Goal: Information Seeking & Learning: Learn about a topic

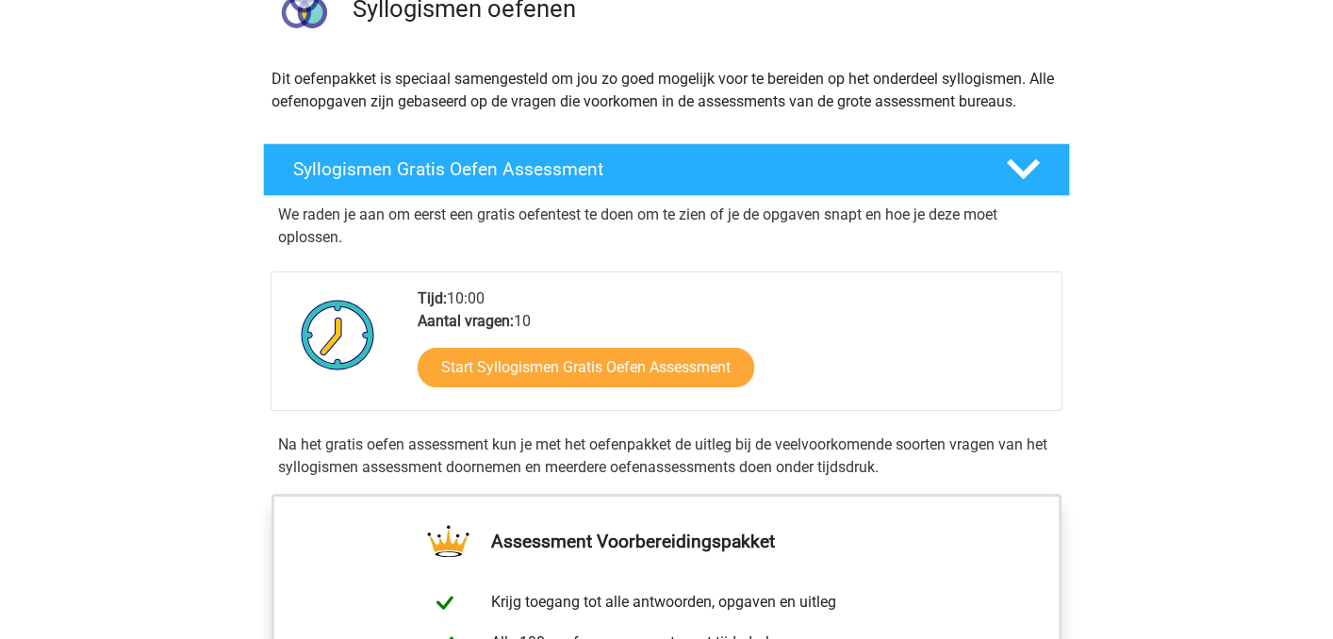
scroll to position [189, 0]
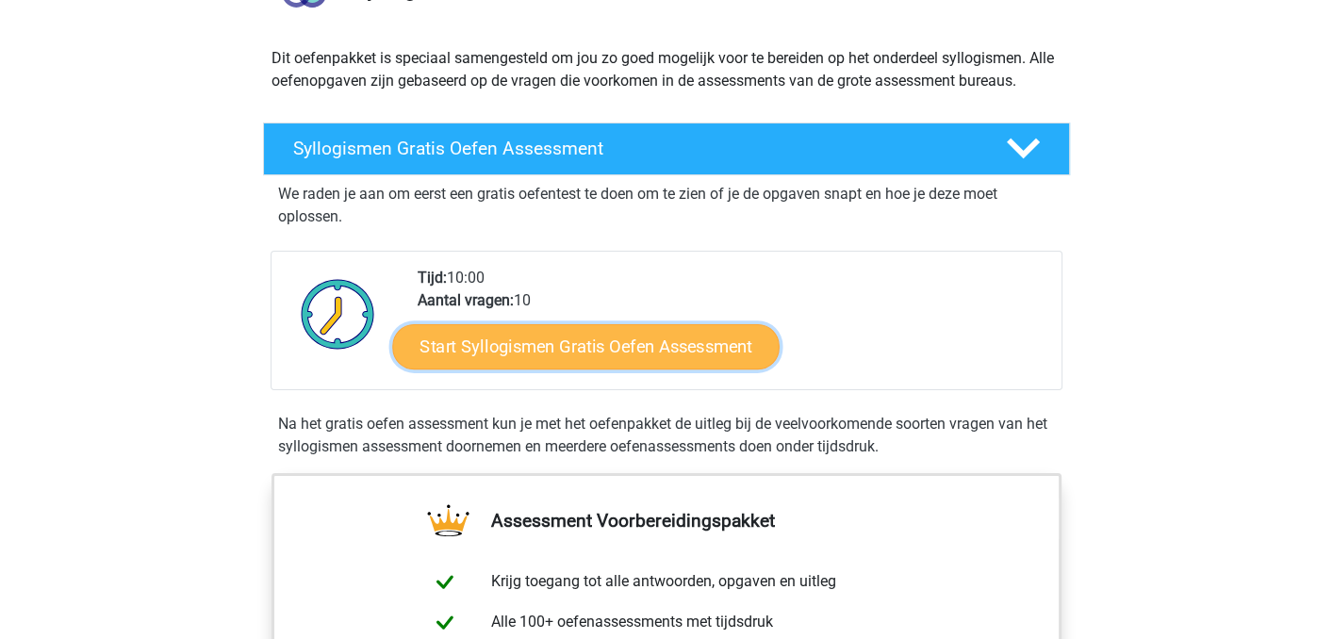
click at [567, 340] on link "Start Syllogismen Gratis Oefen Assessment" at bounding box center [586, 345] width 387 height 45
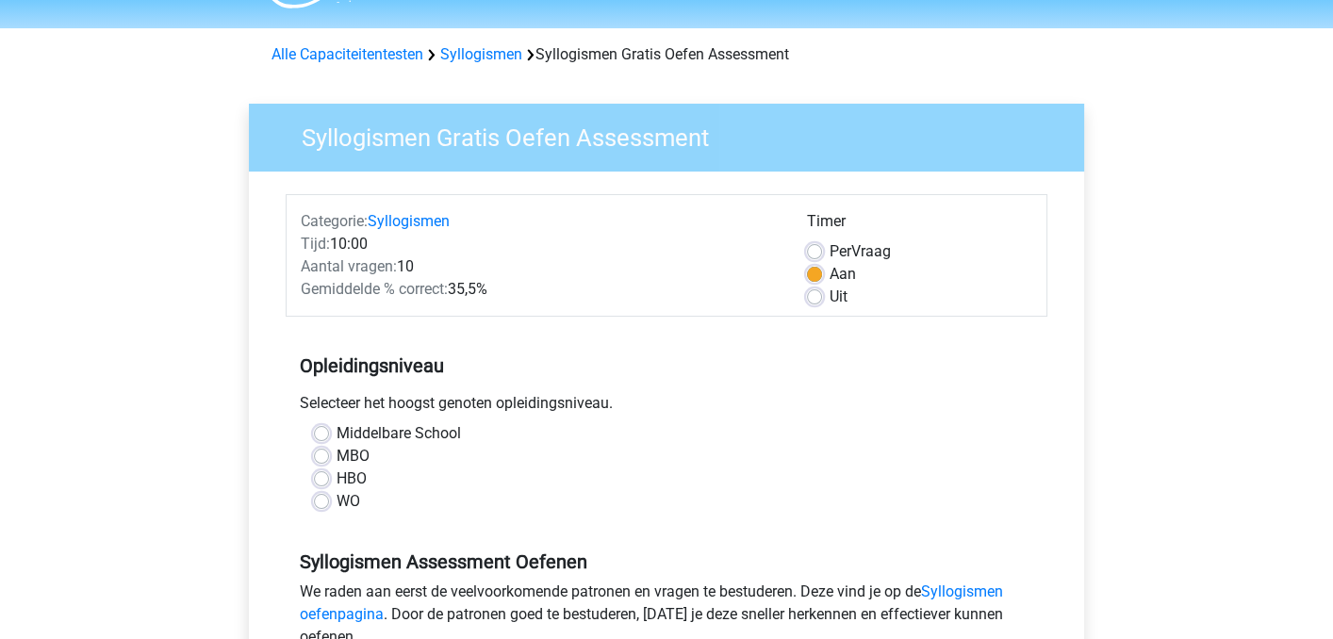
scroll to position [94, 0]
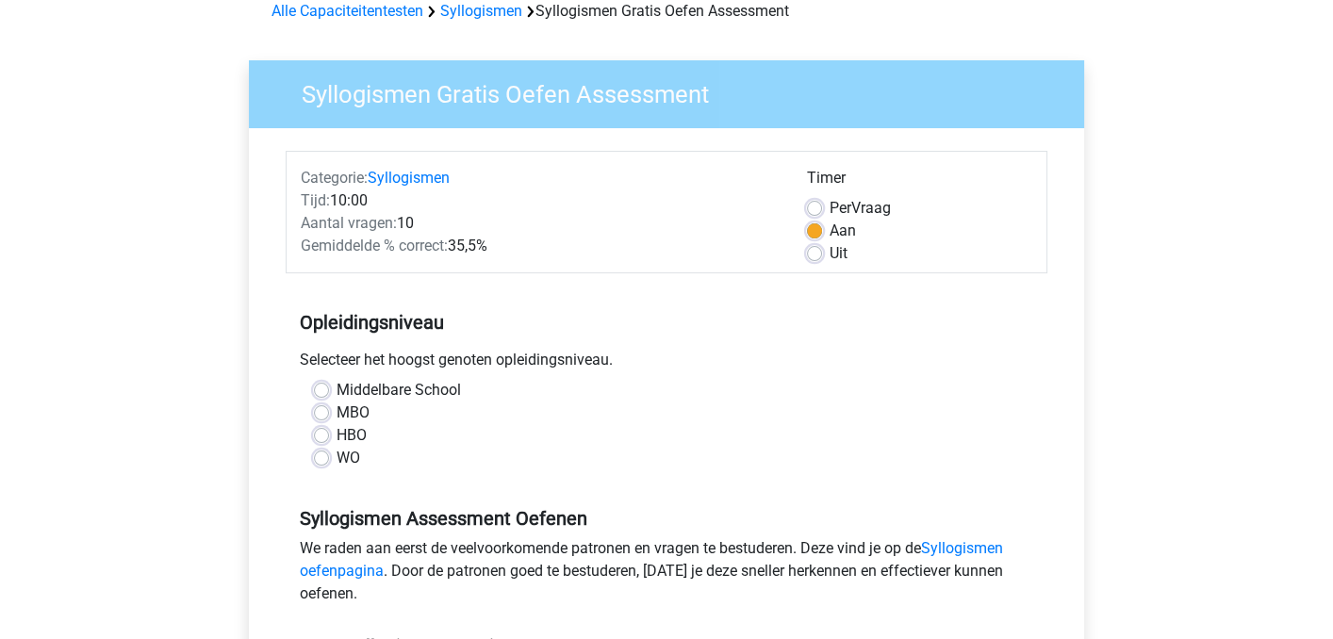
click at [336, 464] on label "WO" at bounding box center [348, 458] width 24 height 23
click at [322, 464] on input "WO" at bounding box center [321, 456] width 15 height 19
radio input "true"
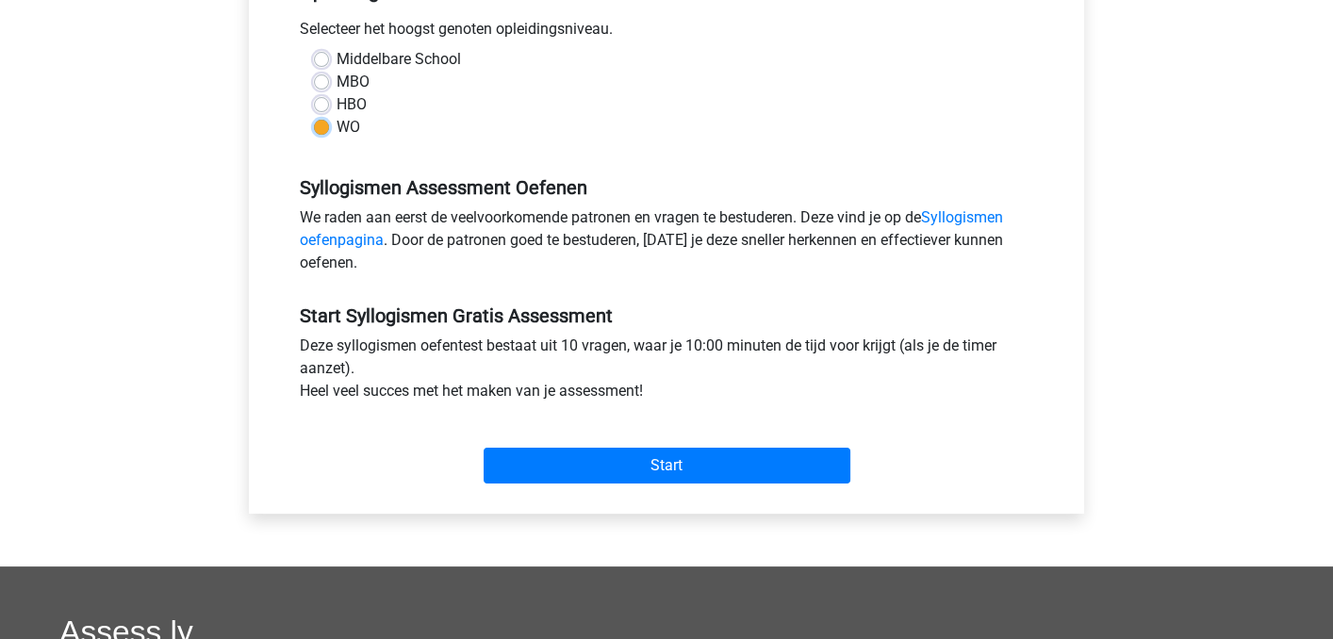
scroll to position [471, 0]
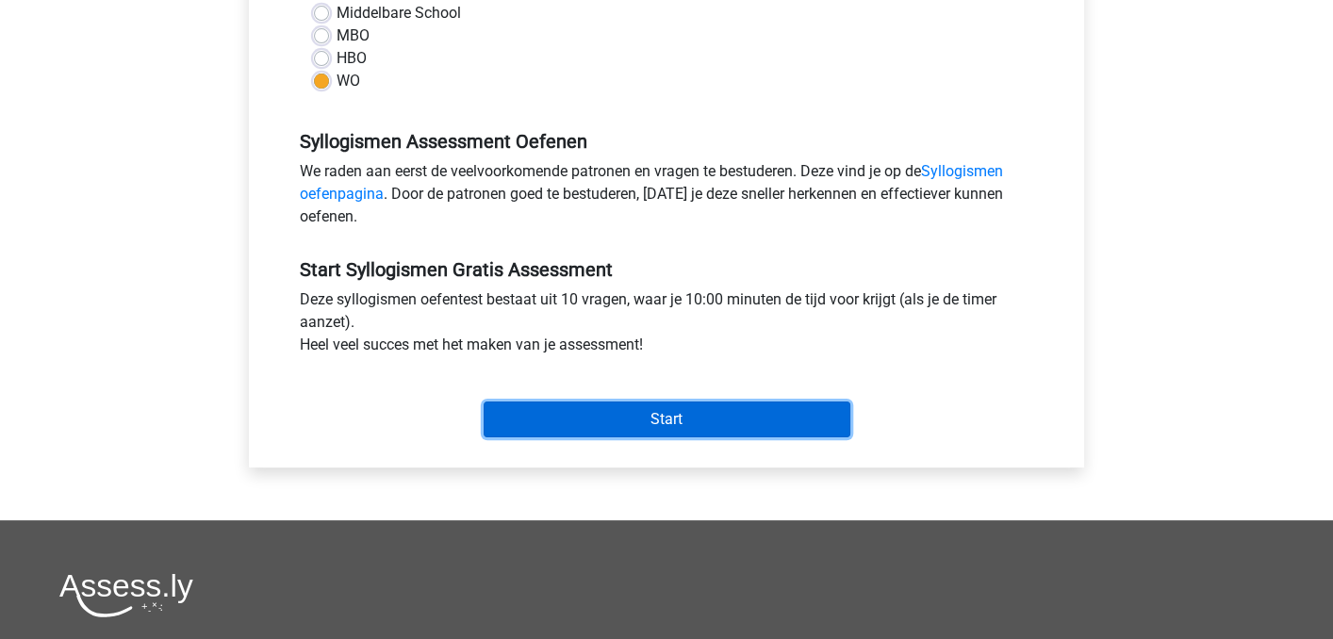
click at [656, 423] on input "Start" at bounding box center [667, 420] width 367 height 36
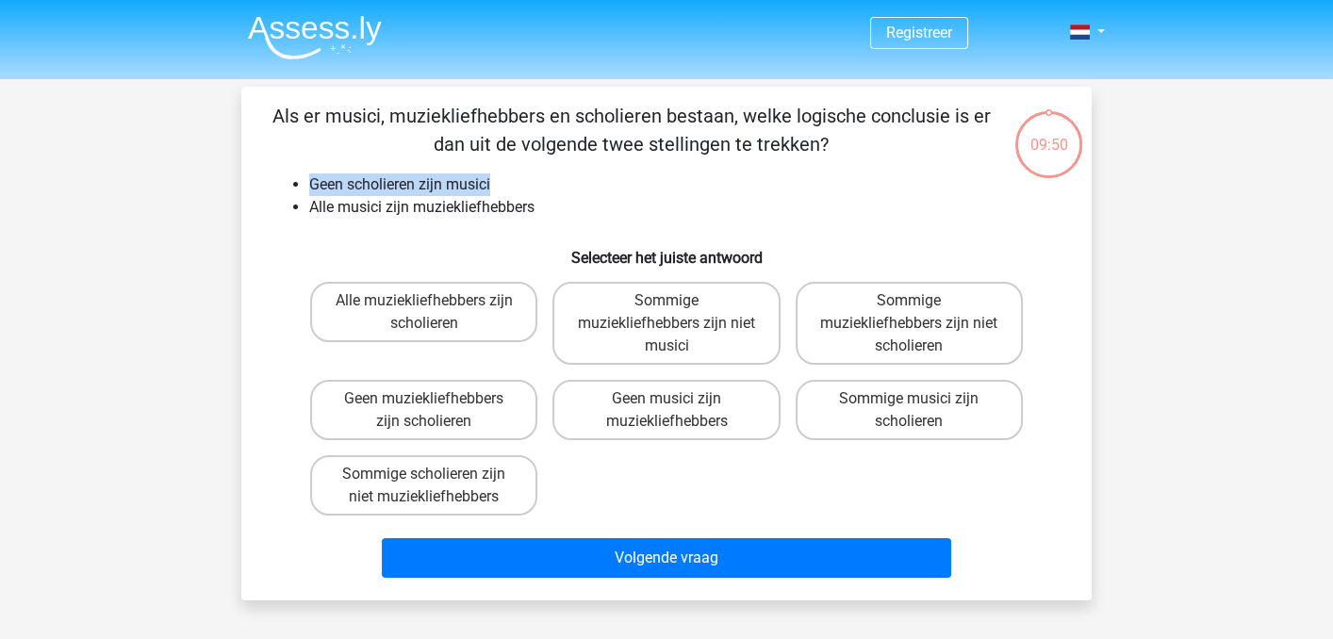
drag, startPoint x: 310, startPoint y: 181, endPoint x: 508, endPoint y: 189, distance: 198.1
click at [508, 189] on li "Geen scholieren zijn musici" at bounding box center [685, 184] width 752 height 23
click at [730, 331] on label "Sommige muziekliefhebbers zijn niet musici" at bounding box center [665, 323] width 227 height 83
click at [679, 313] on input "Sommige muziekliefhebbers zijn niet musici" at bounding box center [672, 307] width 12 height 12
radio input "true"
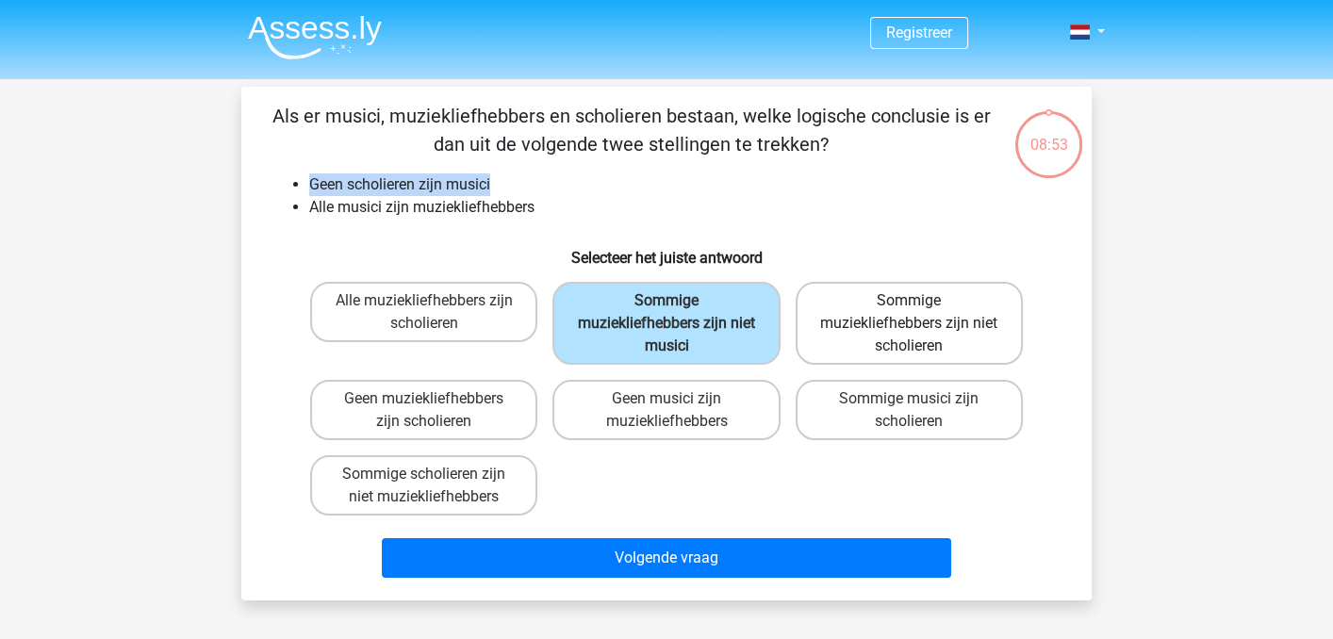
click at [829, 325] on label "Sommige muziekliefhebbers zijn niet scholieren" at bounding box center [909, 323] width 227 height 83
click at [909, 313] on input "Sommige muziekliefhebbers zijn niet scholieren" at bounding box center [915, 307] width 12 height 12
radio input "true"
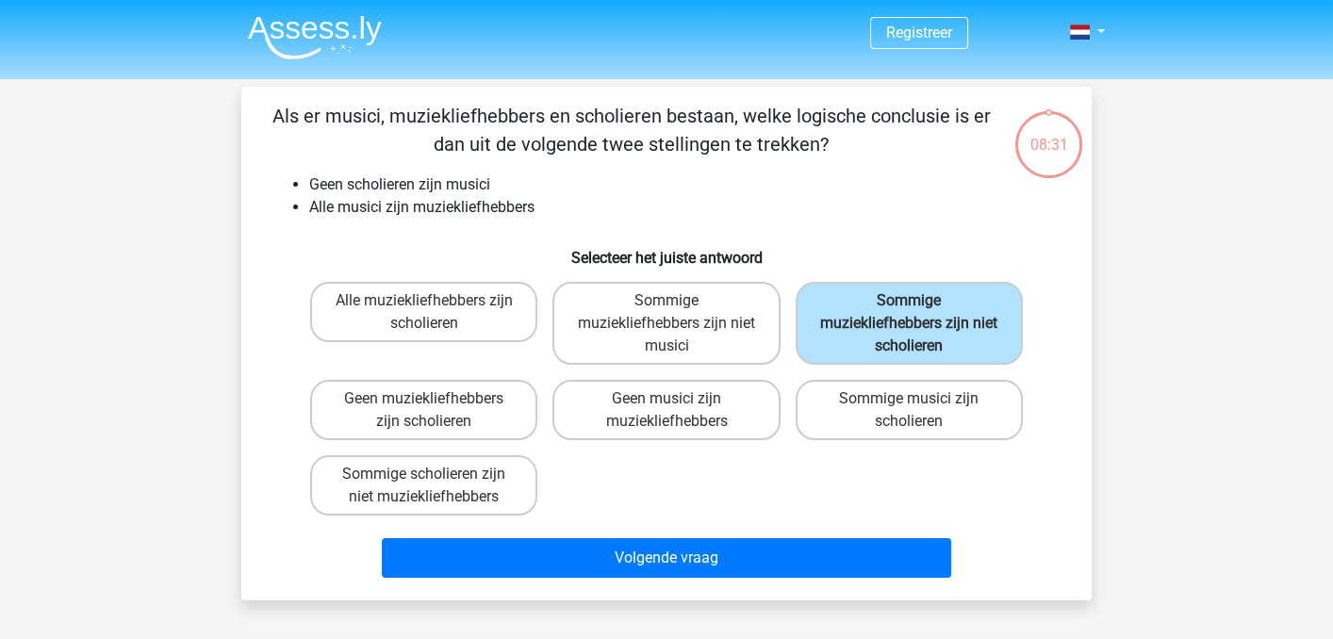
click at [614, 465] on div "Alle muziekliefhebbers zijn scholieren Sommige muziekliefhebbers zijn niet musi…" at bounding box center [667, 398] width 728 height 249
click at [1005, 331] on label "Sommige muziekliefhebbers zijn niet scholieren" at bounding box center [909, 323] width 227 height 83
click at [921, 313] on input "Sommige muziekliefhebbers zijn niet scholieren" at bounding box center [915, 307] width 12 height 12
click at [796, 534] on div "Volgende vraag" at bounding box center [666, 554] width 790 height 62
click at [781, 596] on div "Als er musici, muziekliefhebbers en scholieren bestaan, welke logische conclusi…" at bounding box center [666, 344] width 850 height 514
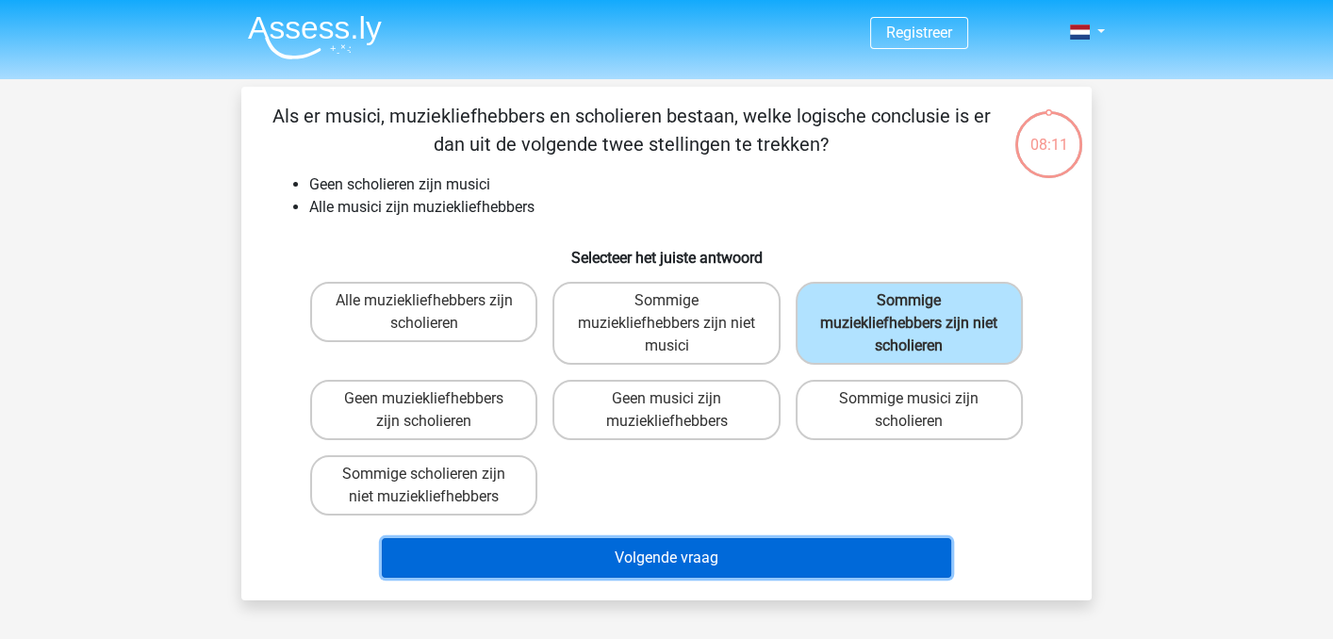
click at [794, 552] on button "Volgende vraag" at bounding box center [667, 558] width 570 height 40
